Goal: Task Accomplishment & Management: Manage account settings

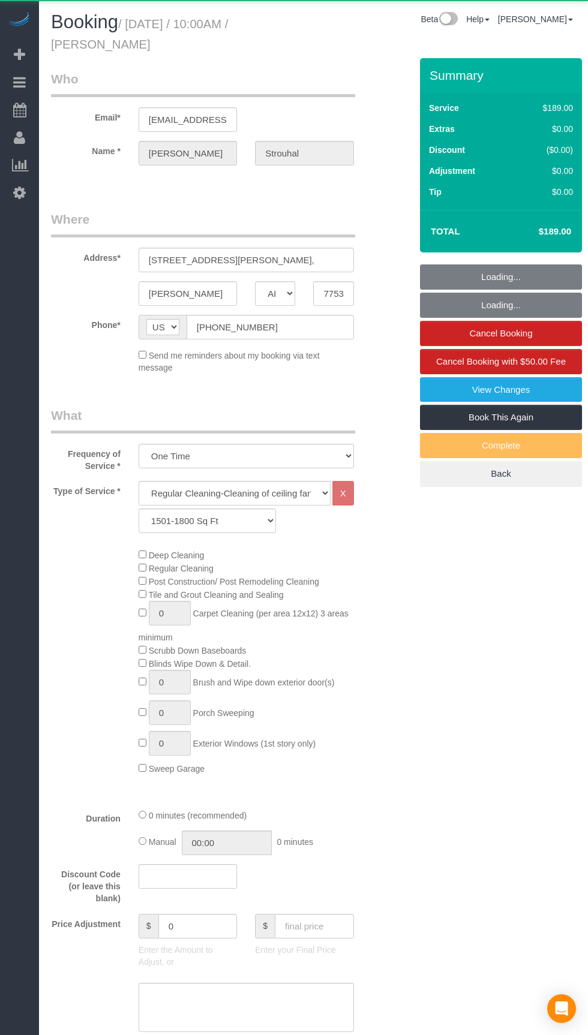
select select "[GEOGRAPHIC_DATA]"
select select "3"
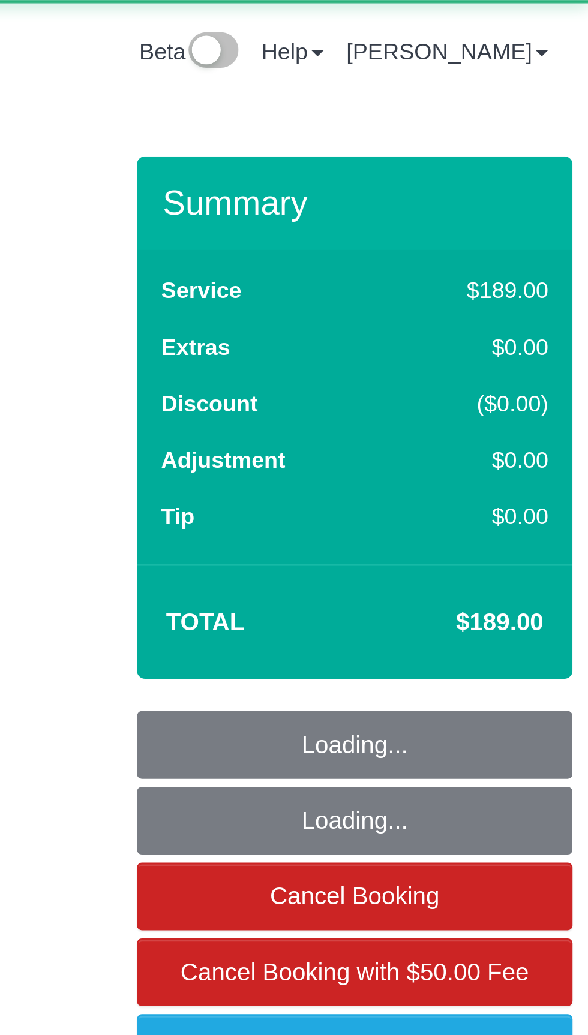
select select "object:663"
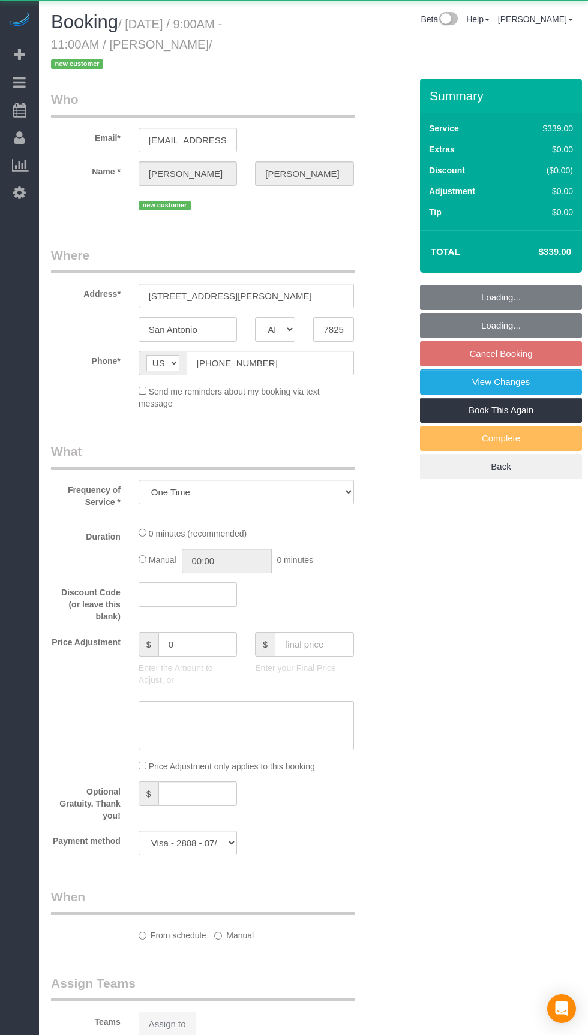
select select "[GEOGRAPHIC_DATA]"
select select "object:1114"
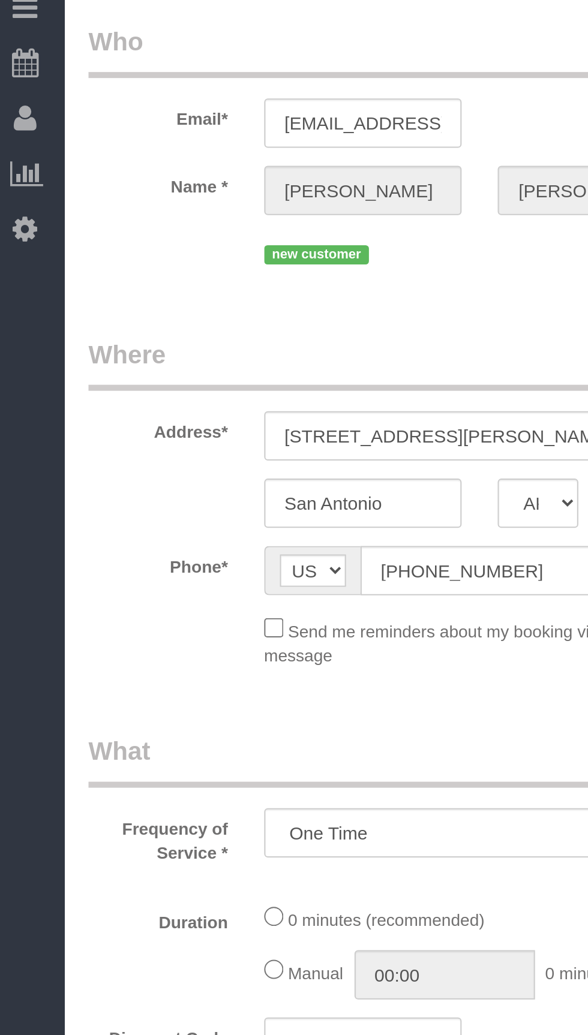
select select "3"
